Goal: Task Accomplishment & Management: Use online tool/utility

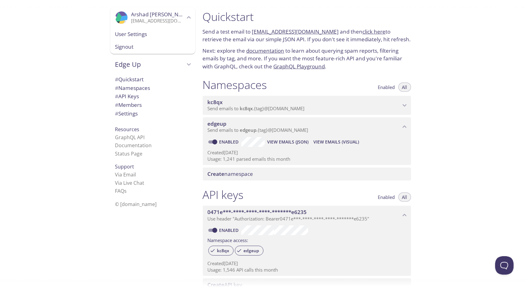
scroll to position [3, 0]
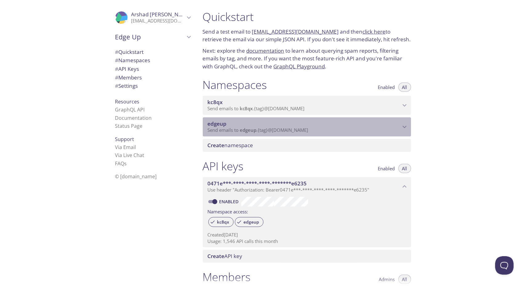
click at [403, 128] on icon "edgeup namespace" at bounding box center [404, 127] width 8 height 8
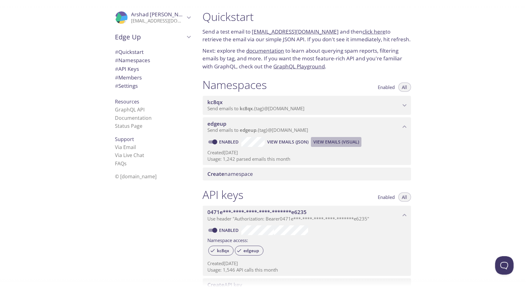
click at [343, 143] on span "View Emails (Visual)" at bounding box center [336, 141] width 46 height 7
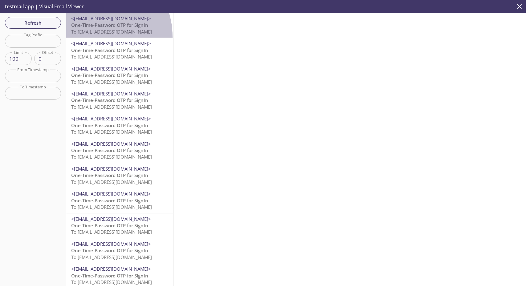
click at [91, 37] on div "<[EMAIL_ADDRESS][DOMAIN_NAME]> One-Time-Password OTP for SignIn To: [EMAIL_ADDR…" at bounding box center [119, 25] width 107 height 25
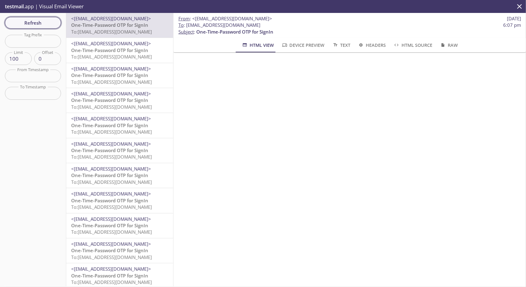
click at [35, 20] on span "Refresh" at bounding box center [33, 23] width 46 height 8
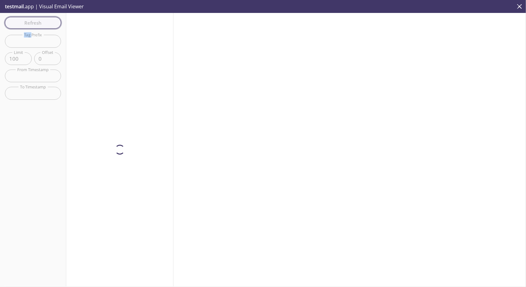
click at [35, 20] on div "Refresh Filters Tag Prefix Tag Prefix Limit 100 Limit Offset 0 Offset From Time…" at bounding box center [33, 150] width 66 height 274
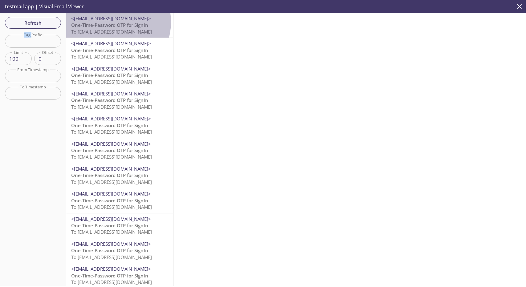
click at [109, 22] on span "One-Time-Password OTP for SignIn" at bounding box center [109, 25] width 77 height 6
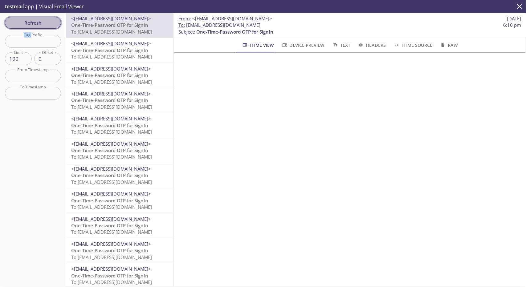
click at [42, 21] on span "Refresh" at bounding box center [33, 23] width 46 height 8
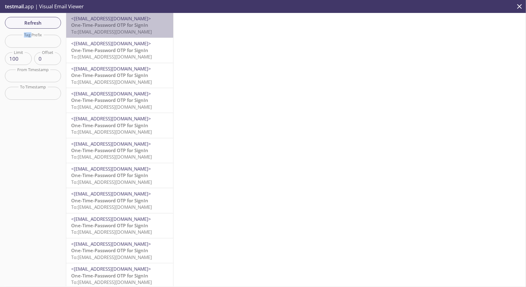
click at [151, 25] on p "One-Time-Password OTP for SignIn To: [EMAIL_ADDRESS][DOMAIN_NAME]" at bounding box center [119, 28] width 97 height 13
